Goal: Transaction & Acquisition: Download file/media

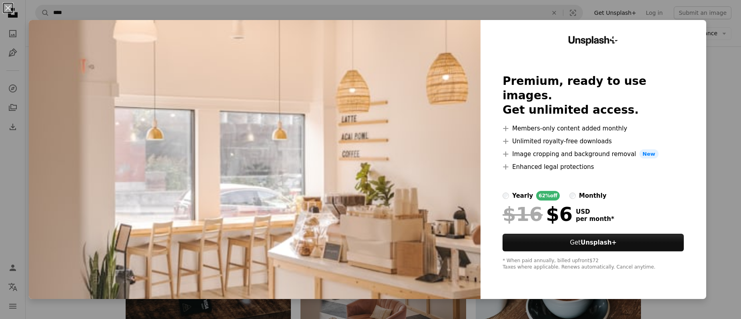
scroll to position [80, 0]
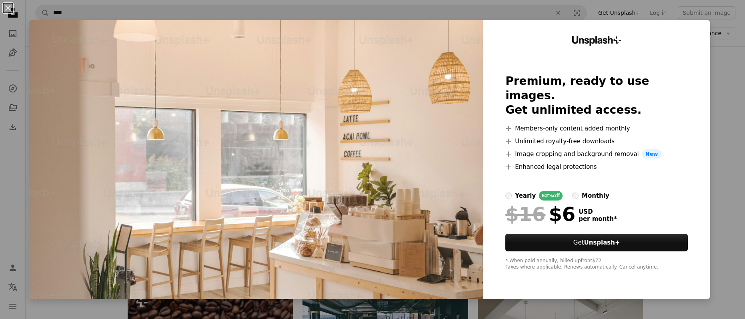
click at [714, 31] on div "An X shape Unsplash+ Premium, ready to use images. Get unlimited access. A plus…" at bounding box center [372, 159] width 745 height 319
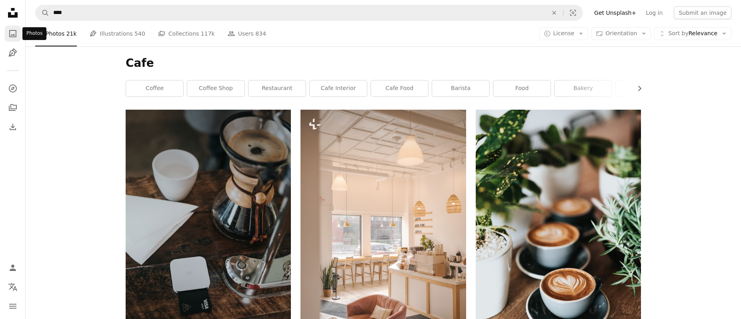
click at [13, 28] on link "A photo" at bounding box center [13, 34] width 16 height 16
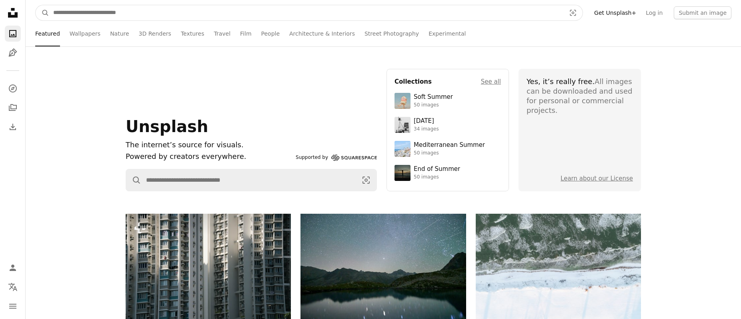
click at [142, 14] on input "Find visuals sitewide" at bounding box center [306, 12] width 514 height 15
type input "*"
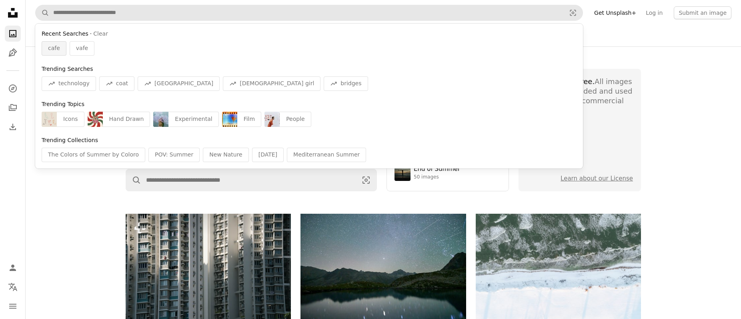
click at [53, 47] on span "cafe" at bounding box center [54, 48] width 12 height 8
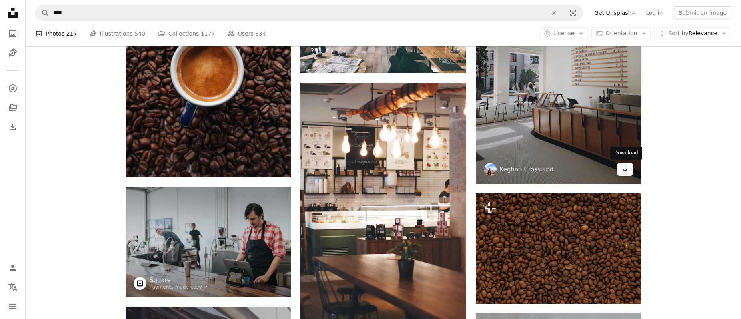
scroll to position [389, 0]
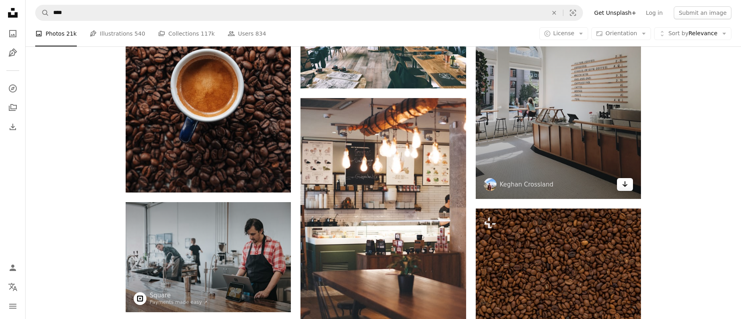
click at [623, 184] on icon "Arrow pointing down" at bounding box center [625, 184] width 6 height 10
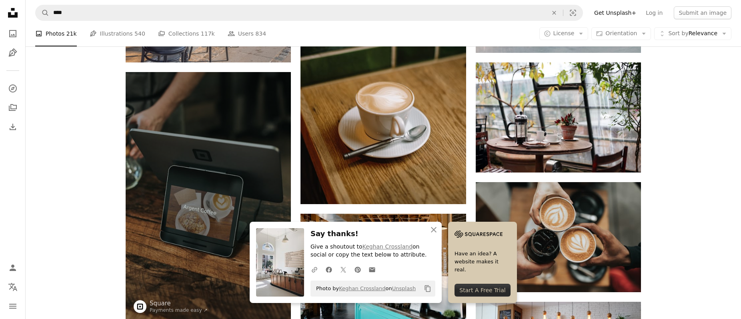
scroll to position [1098, 0]
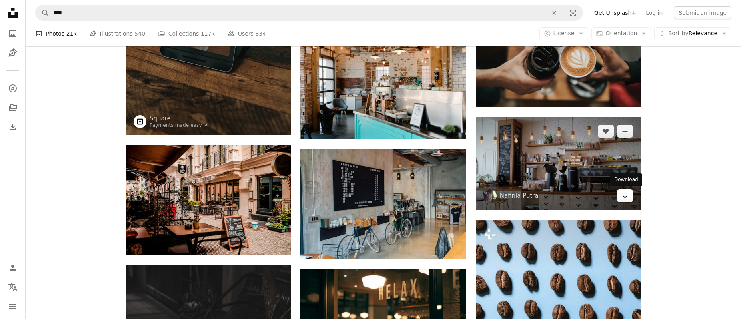
click at [621, 194] on link "Arrow pointing down" at bounding box center [625, 195] width 16 height 13
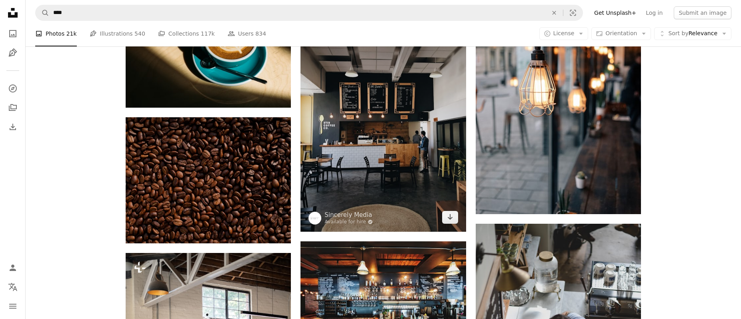
scroll to position [2195, 0]
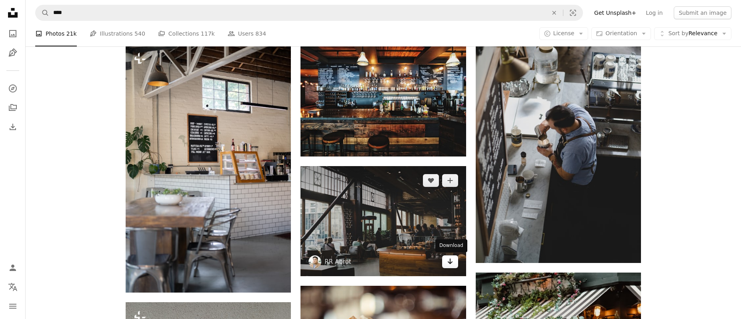
click at [454, 263] on link "Arrow pointing down" at bounding box center [450, 261] width 16 height 13
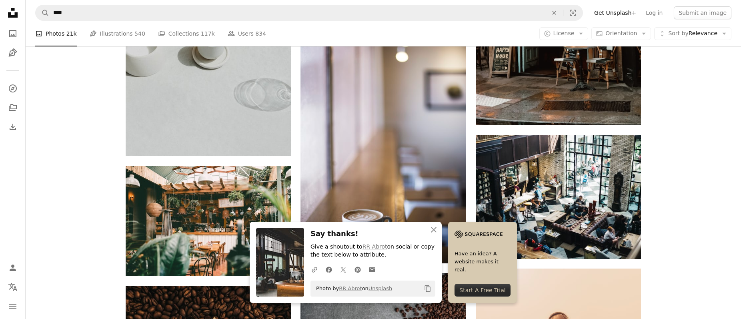
scroll to position [2858, 0]
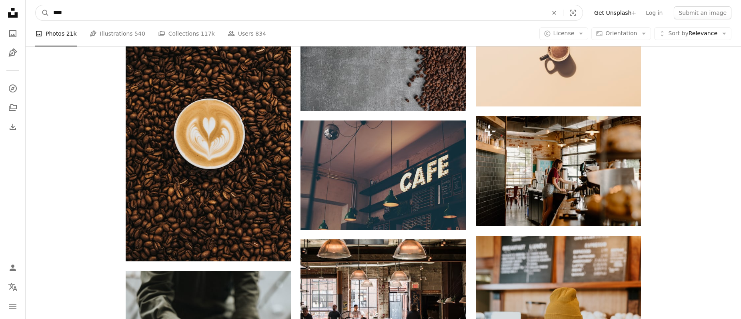
click at [159, 10] on input "****" at bounding box center [297, 12] width 496 height 15
type input "*"
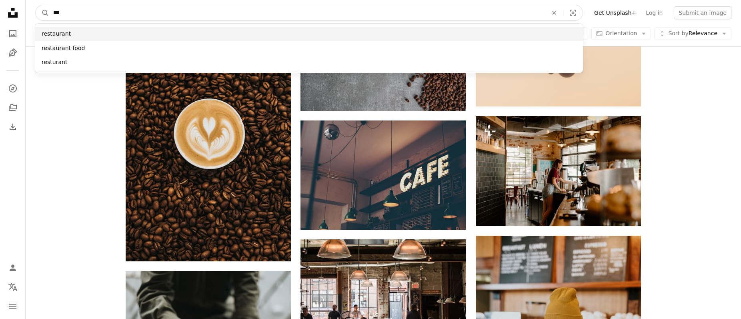
type input "***"
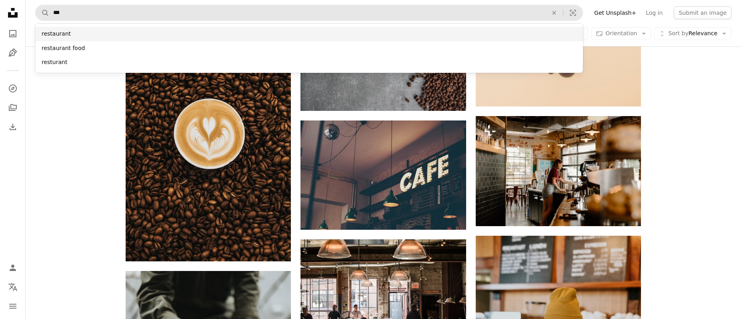
click at [47, 32] on div "restaurant" at bounding box center [309, 34] width 548 height 14
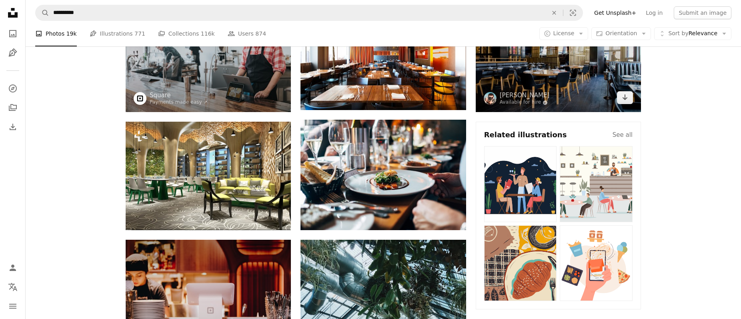
scroll to position [139, 0]
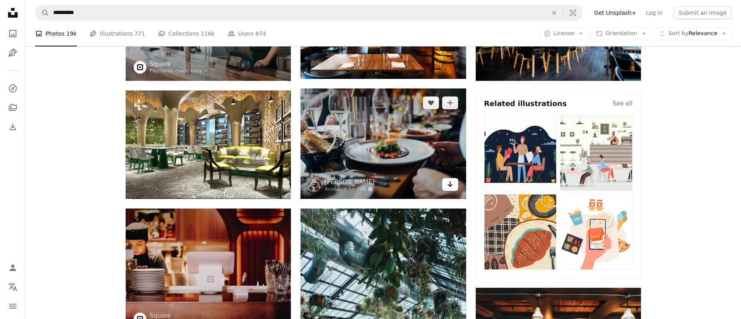
click at [451, 187] on icon "Arrow pointing down" at bounding box center [450, 184] width 6 height 10
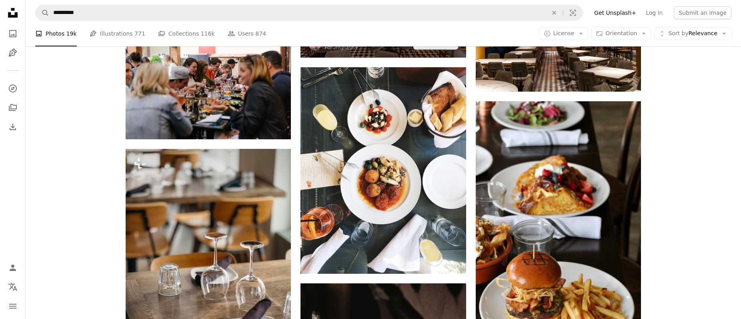
scroll to position [1692, 0]
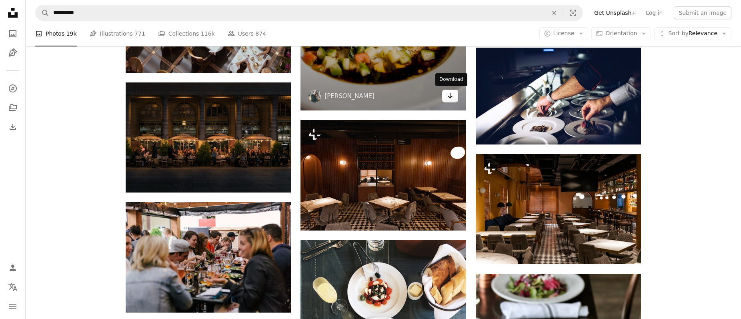
click at [451, 98] on icon "Arrow pointing down" at bounding box center [450, 96] width 6 height 10
